Goal: Information Seeking & Learning: Understand process/instructions

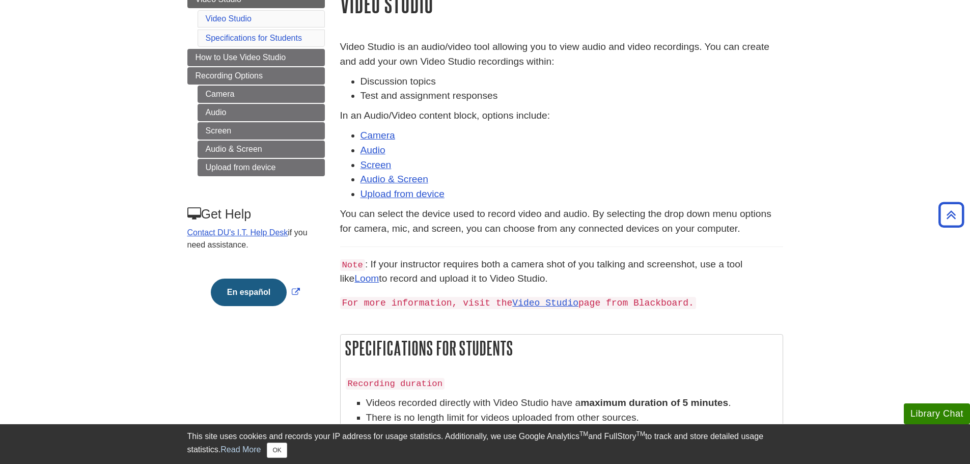
scroll to position [102, 0]
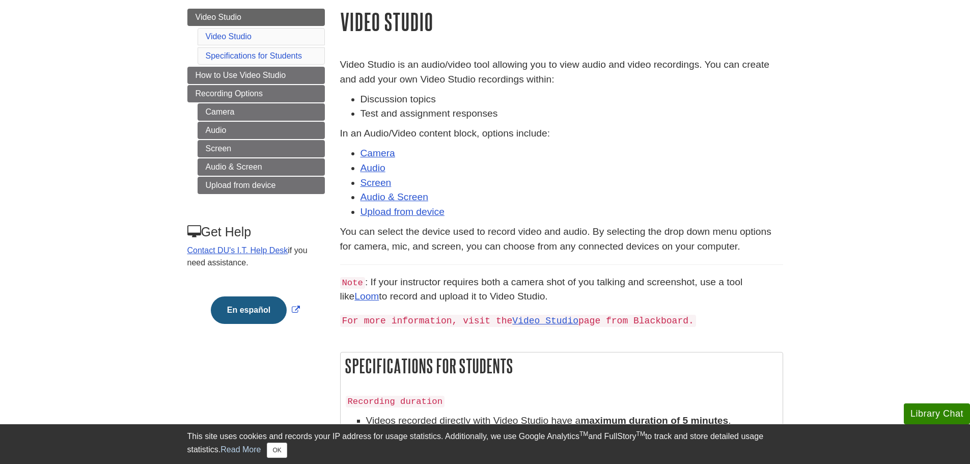
click at [418, 111] on li "Test and assignment responses" at bounding box center [571, 113] width 422 height 15
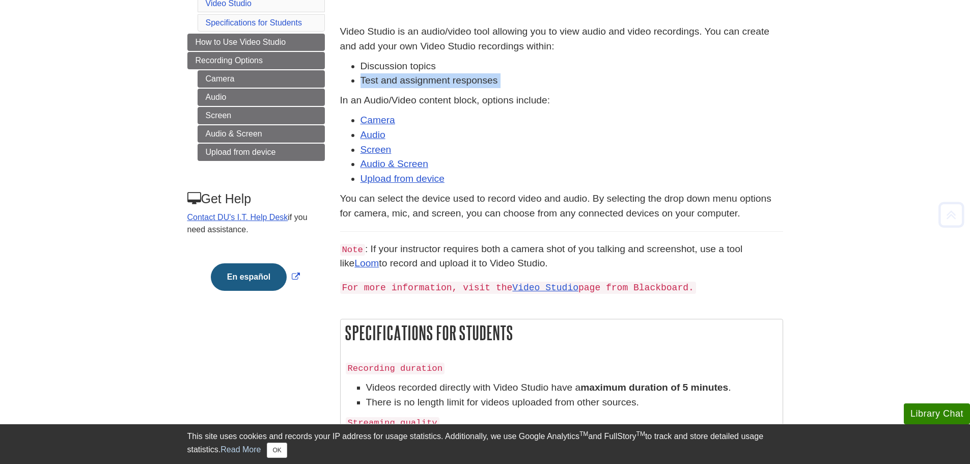
scroll to position [153, 0]
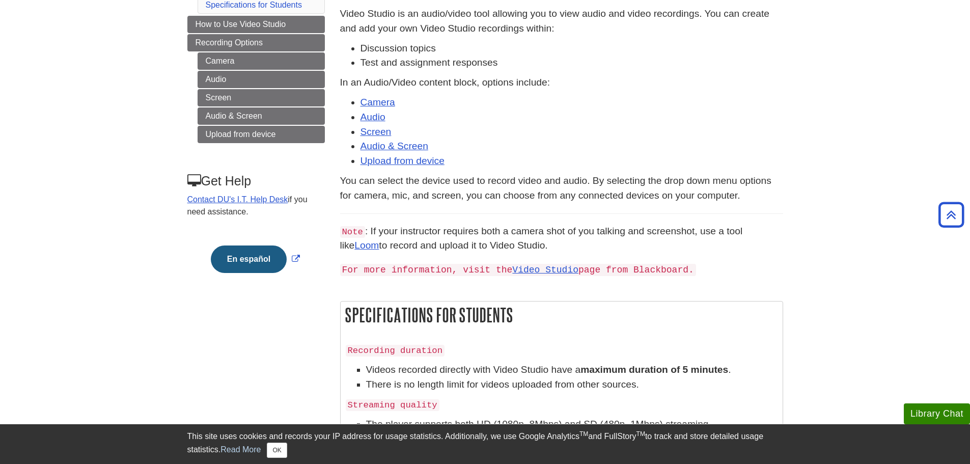
click at [399, 181] on p "You can select the device used to record video and audio. By selecting the drop…" at bounding box center [561, 189] width 443 height 30
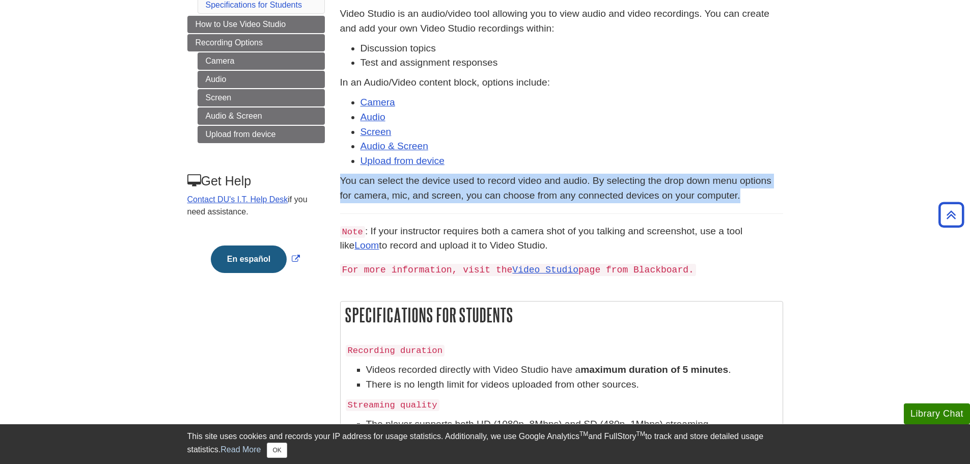
click at [399, 181] on p "You can select the device used to record video and audio. By selecting the drop…" at bounding box center [561, 189] width 443 height 30
click at [597, 178] on p "You can select the device used to record video and audio. By selecting the drop…" at bounding box center [561, 189] width 443 height 30
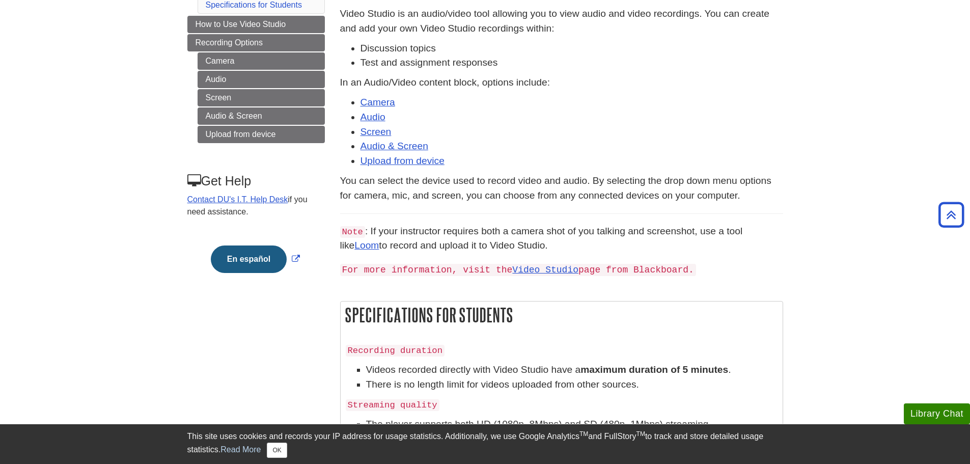
click at [455, 86] on p "In an Audio/Video content block, options include:" at bounding box center [561, 82] width 443 height 15
click at [634, 81] on p "In an Audio/Video content block, options include:" at bounding box center [561, 82] width 443 height 15
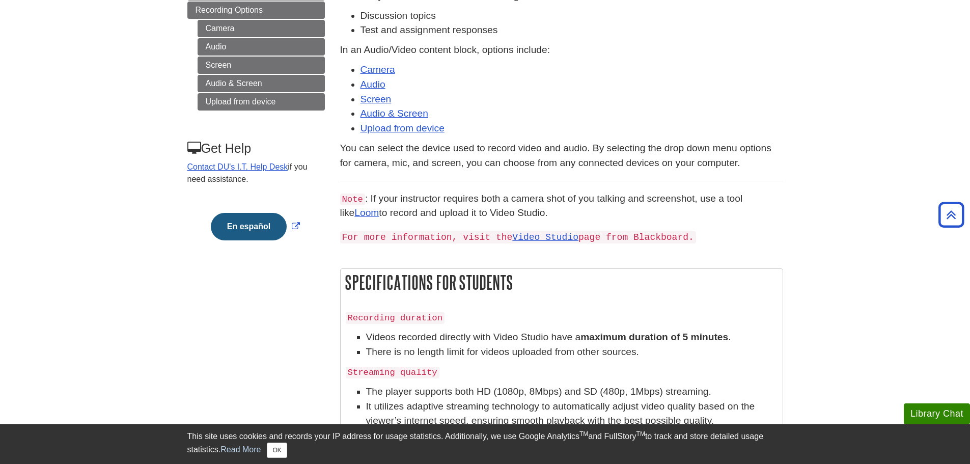
scroll to position [204, 0]
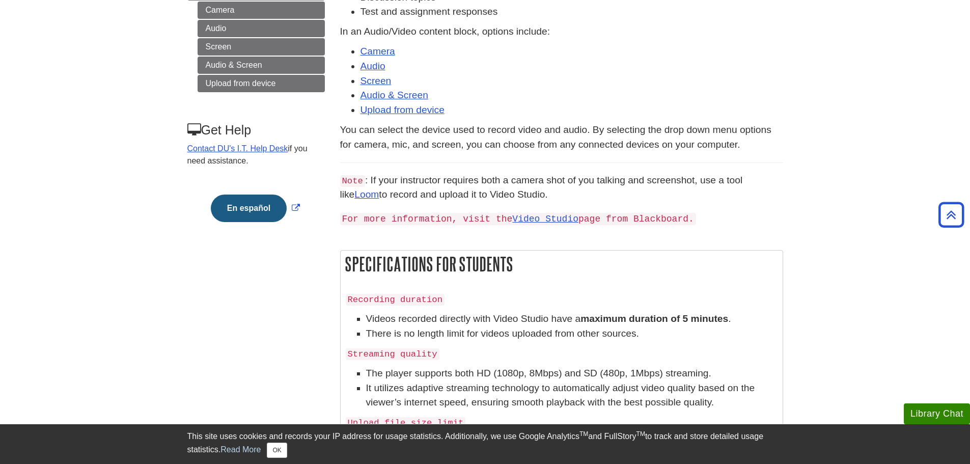
click at [453, 130] on p "You can select the device used to record video and audio. By selecting the drop…" at bounding box center [561, 138] width 443 height 30
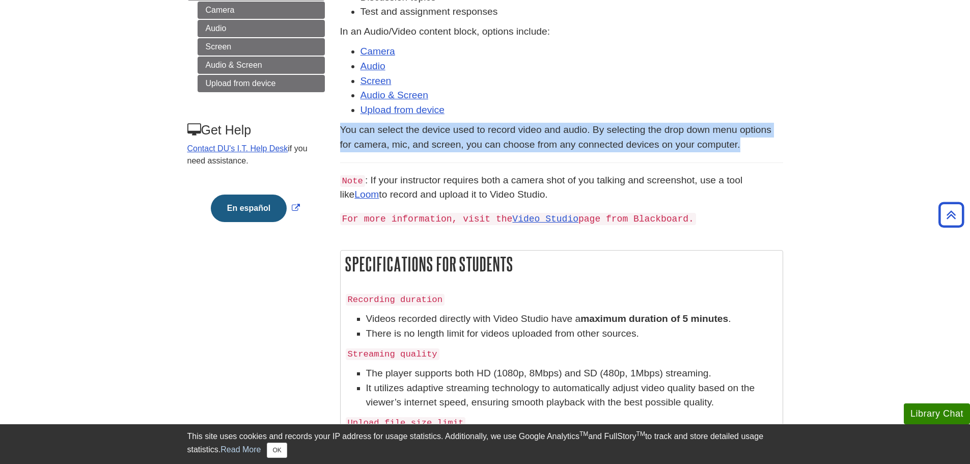
click at [453, 130] on p "You can select the device used to record video and audio. By selecting the drop…" at bounding box center [561, 138] width 443 height 30
click at [755, 139] on p "You can select the device used to record video and audio. By selecting the drop…" at bounding box center [561, 138] width 443 height 30
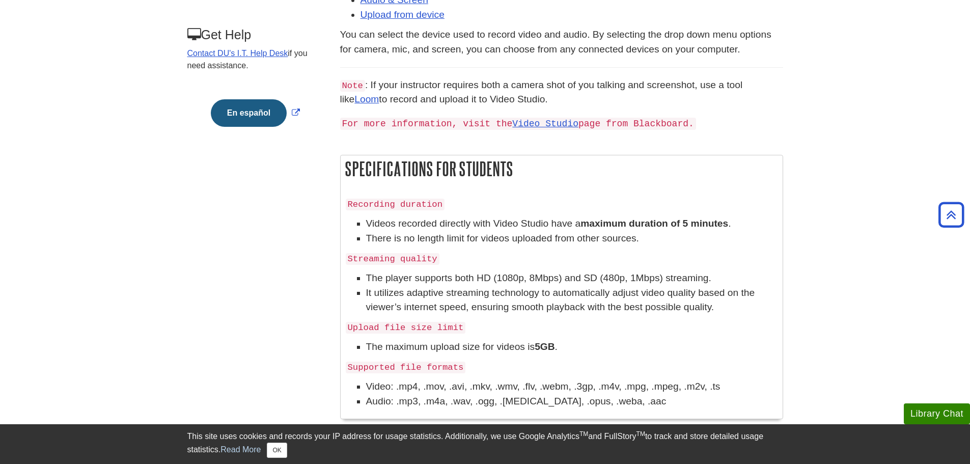
scroll to position [305, 0]
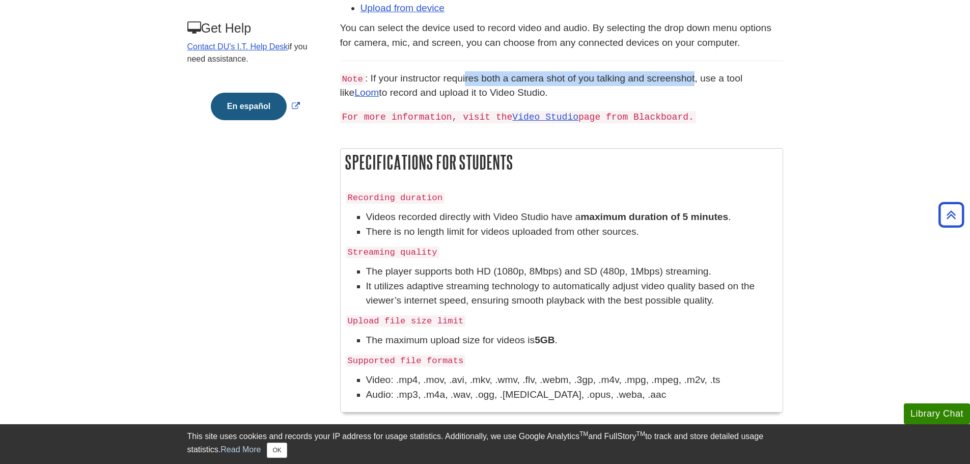
drag, startPoint x: 464, startPoint y: 79, endPoint x: 694, endPoint y: 78, distance: 229.5
click at [694, 78] on p "Note : If your instructor requires both a camera shot of you talking and screen…" at bounding box center [561, 86] width 443 height 30
click at [592, 97] on p "Note : If your instructor requires both a camera shot of you talking and screen…" at bounding box center [561, 86] width 443 height 30
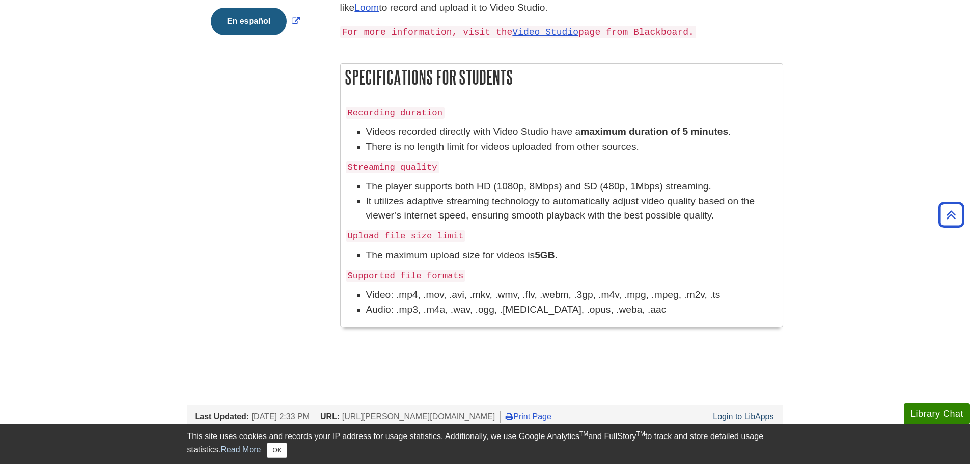
scroll to position [407, 0]
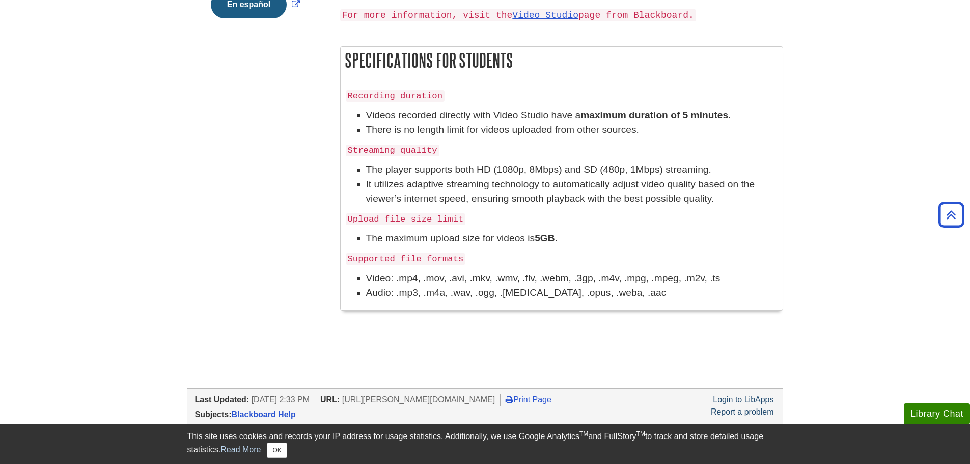
click at [452, 126] on li "There is no length limit for videos uploaded from other sources." at bounding box center [571, 130] width 411 height 15
click at [577, 128] on li "There is no length limit for videos uploaded from other sources." at bounding box center [571, 130] width 411 height 15
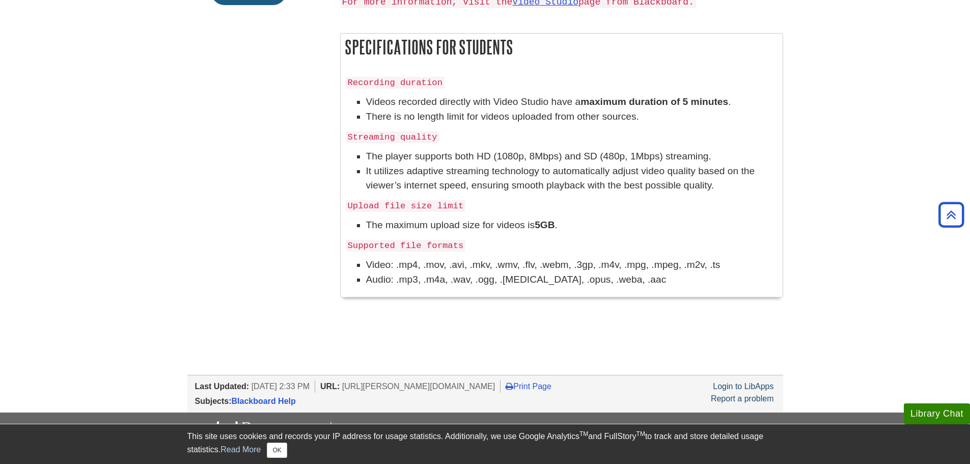
scroll to position [439, 0]
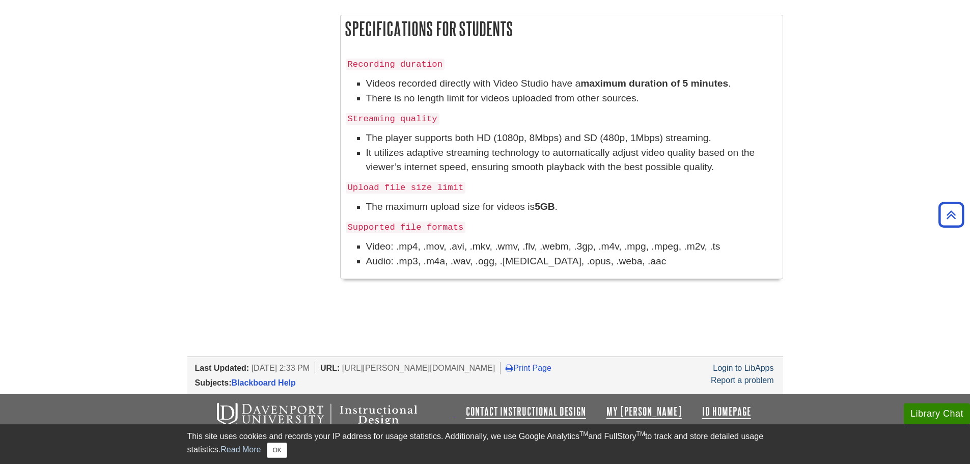
click at [523, 131] on li "The player supports both HD (1080p, 8Mbps) and SD (480p, 1Mbps) streaming." at bounding box center [571, 138] width 411 height 15
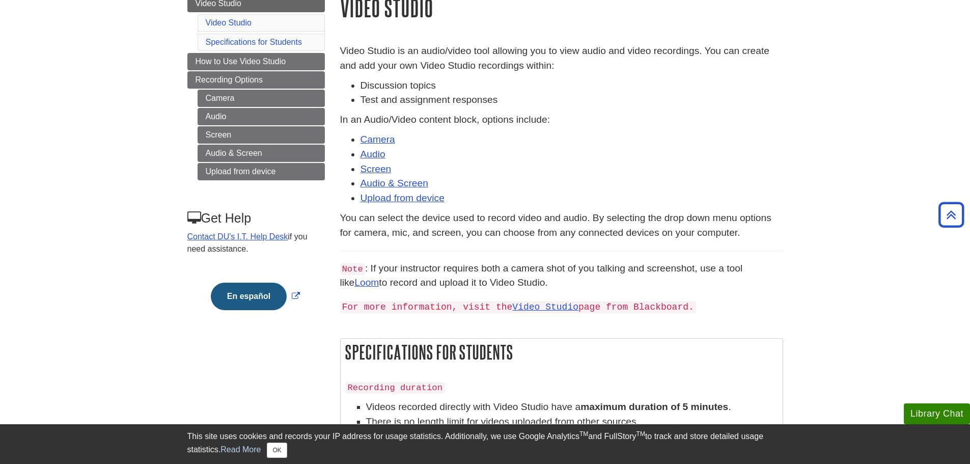
scroll to position [0, 0]
